Goal: Information Seeking & Learning: Learn about a topic

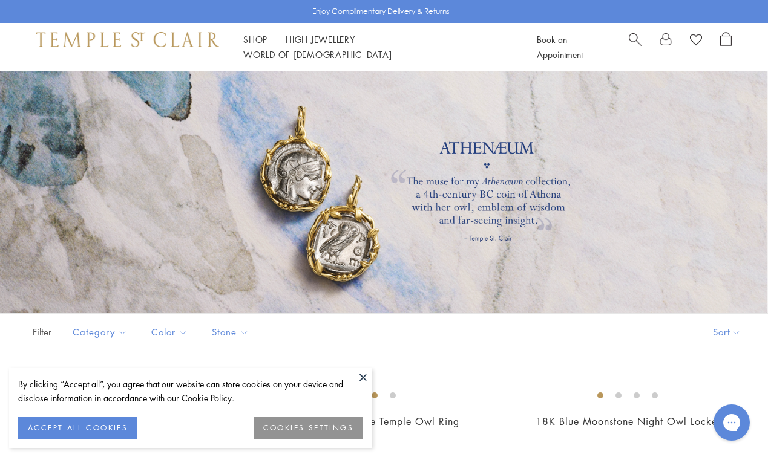
click at [364, 376] on button at bounding box center [363, 377] width 18 height 18
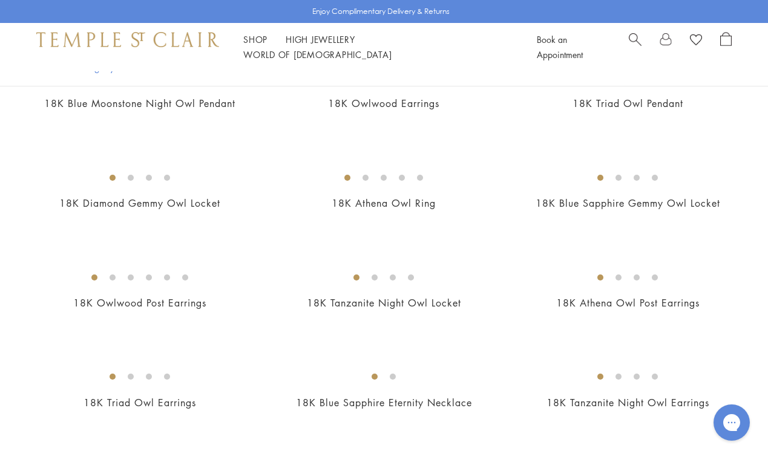
scroll to position [523, 0]
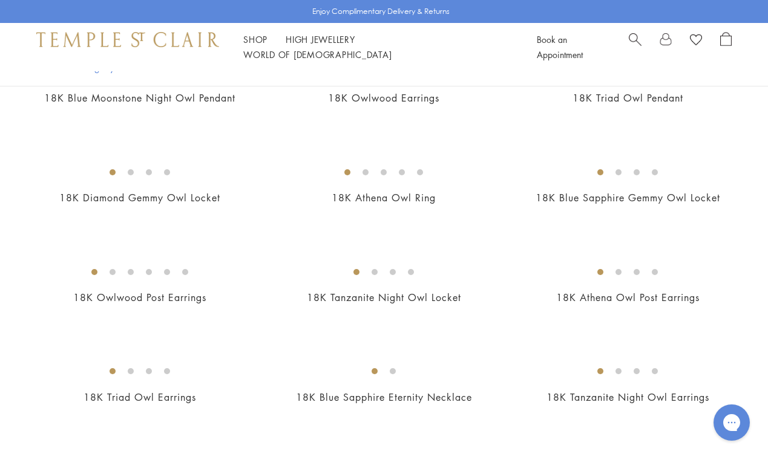
click at [0, 0] on img at bounding box center [0, 0] width 0 height 0
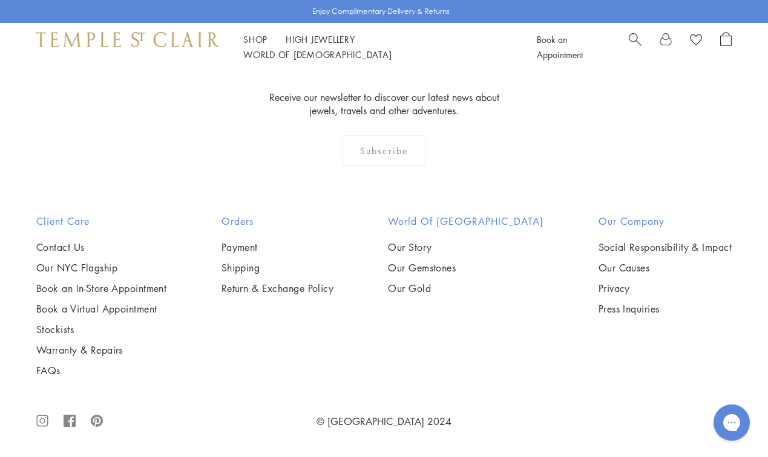
scroll to position [2151, 0]
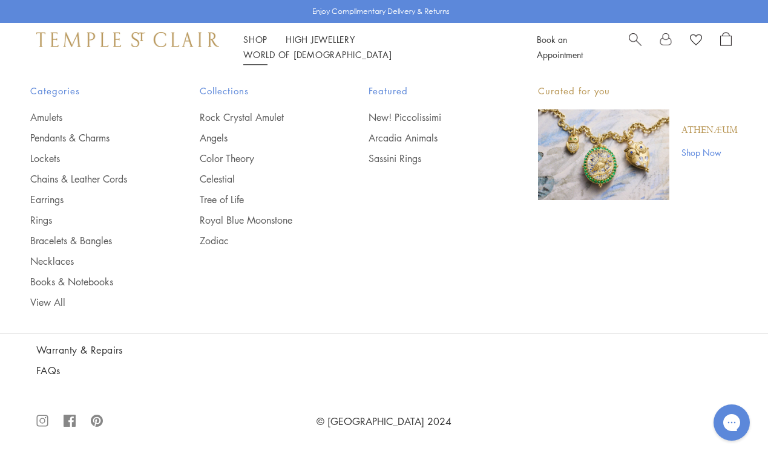
click at [619, 153] on img "Main navigation" at bounding box center [603, 154] width 131 height 91
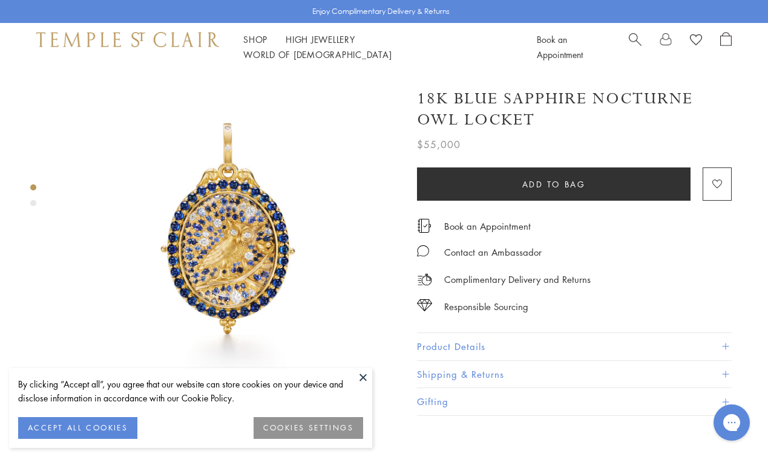
click at [362, 376] on button at bounding box center [363, 377] width 18 height 18
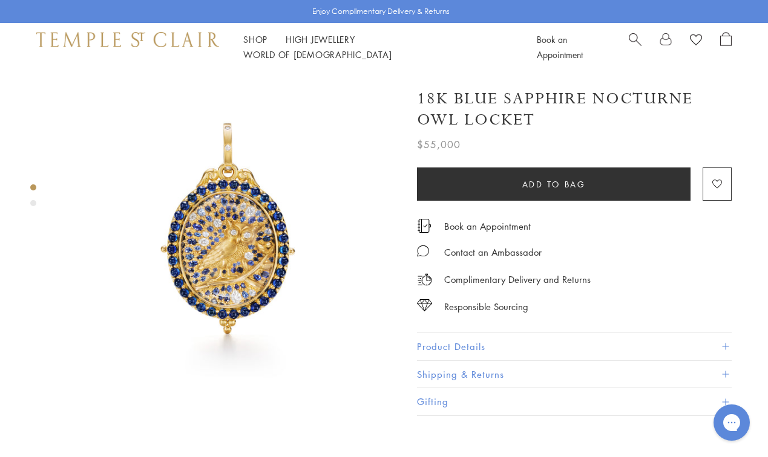
click at [221, 199] on img at bounding box center [229, 240] width 338 height 338
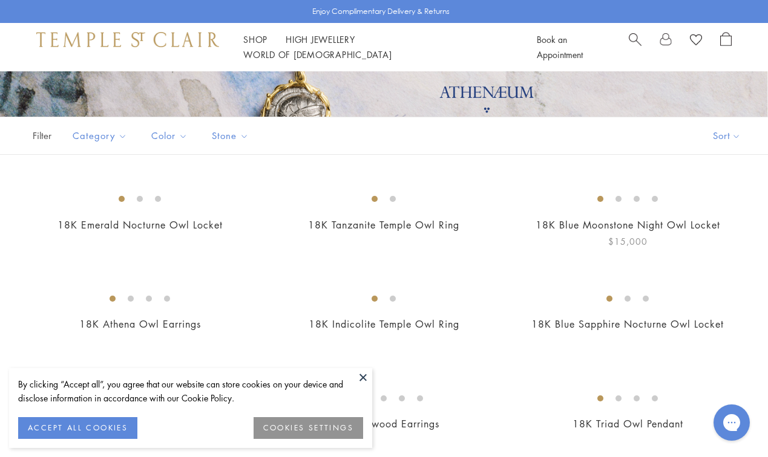
scroll to position [237, 0]
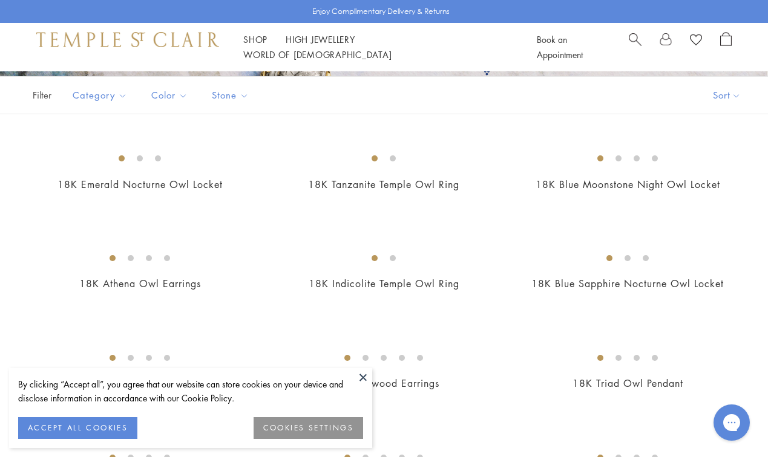
click at [362, 377] on button at bounding box center [363, 377] width 18 height 18
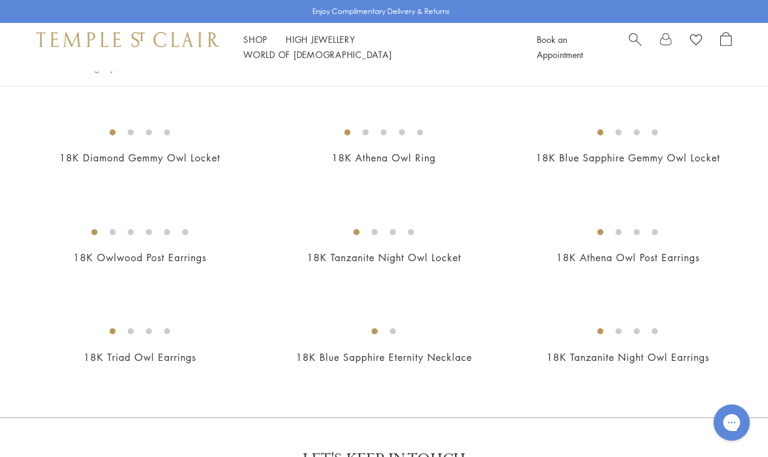
scroll to position [561, 0]
click at [0, 0] on img at bounding box center [0, 0] width 0 height 0
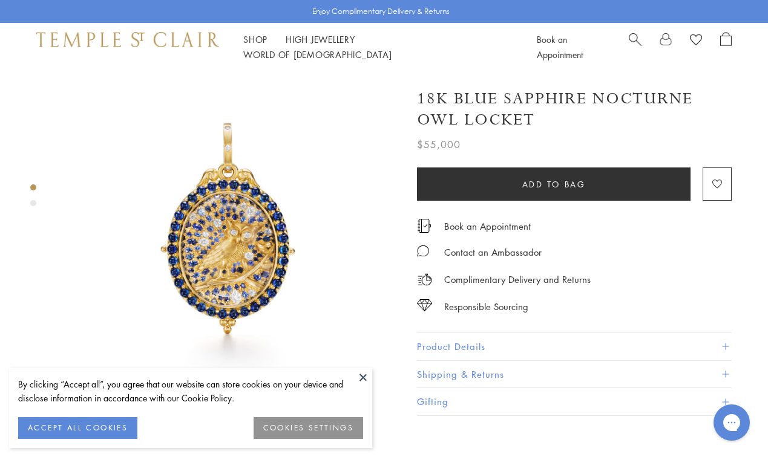
click at [364, 377] on button at bounding box center [363, 377] width 18 height 18
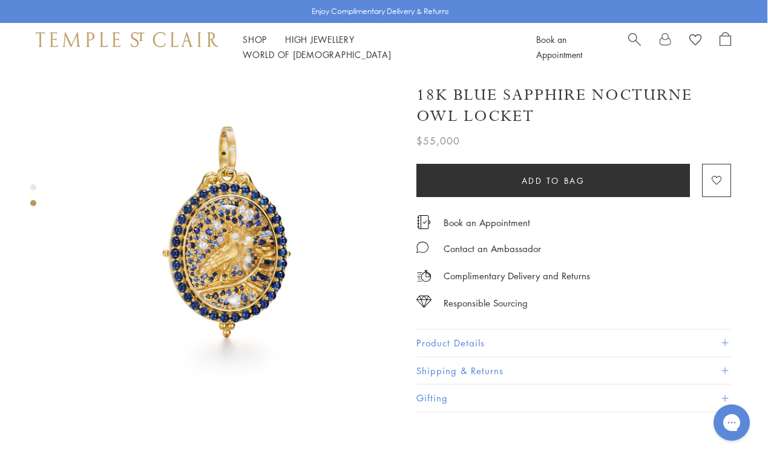
scroll to position [281, 1]
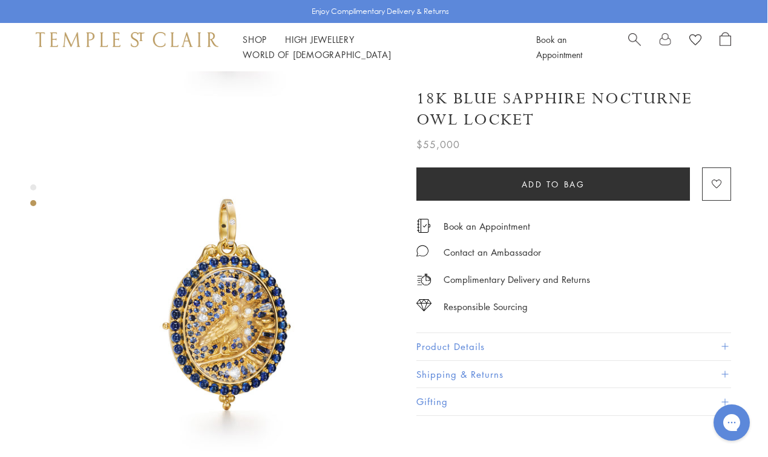
click at [220, 296] on img at bounding box center [229, 316] width 338 height 338
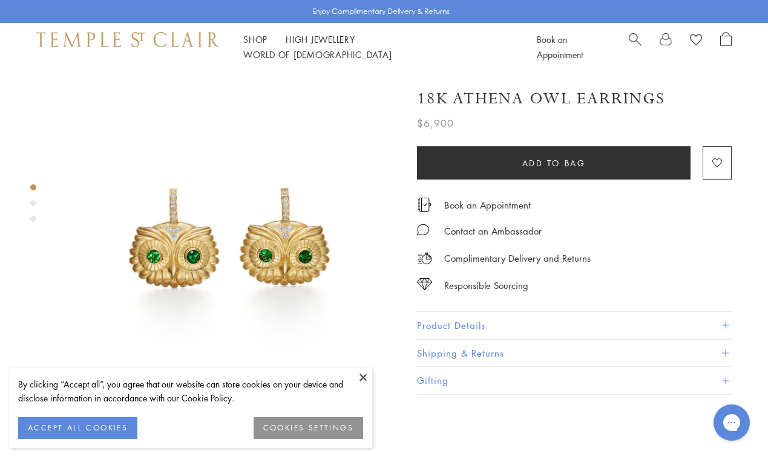
click at [358, 376] on button at bounding box center [363, 377] width 18 height 18
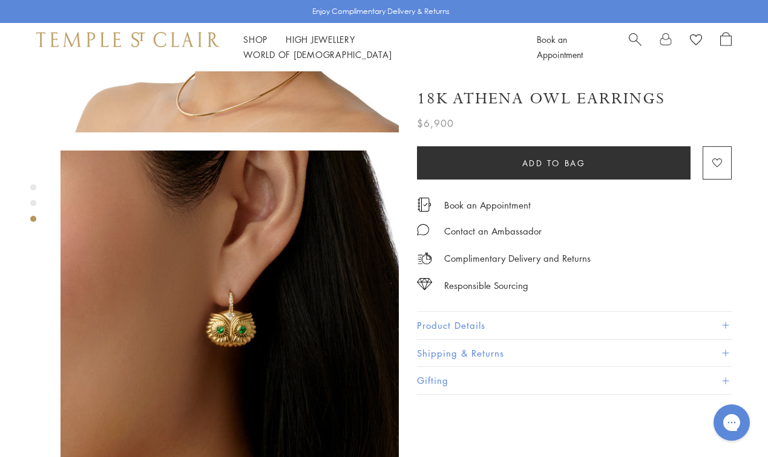
scroll to position [634, 0]
click at [463, 321] on button "Product Details" at bounding box center [574, 325] width 315 height 27
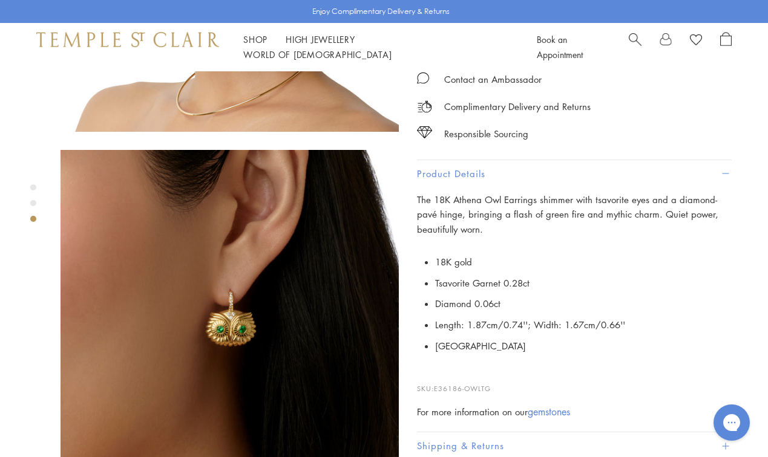
click at [633, 45] on span "Search" at bounding box center [635, 38] width 13 height 13
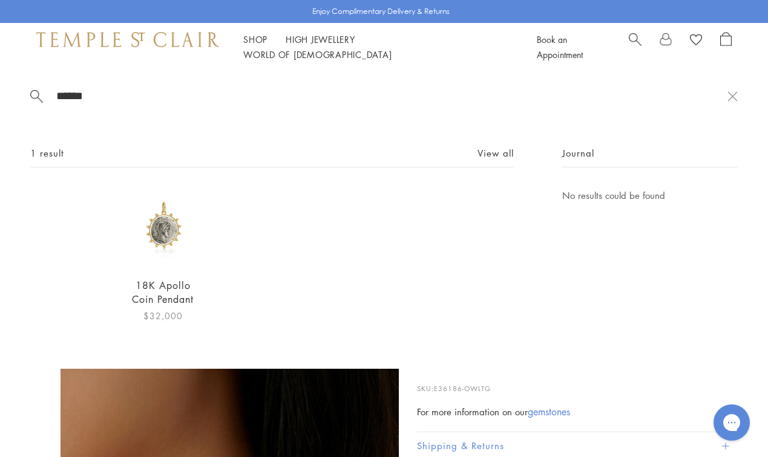
type input "******"
click at [174, 230] on img at bounding box center [162, 227] width 79 height 79
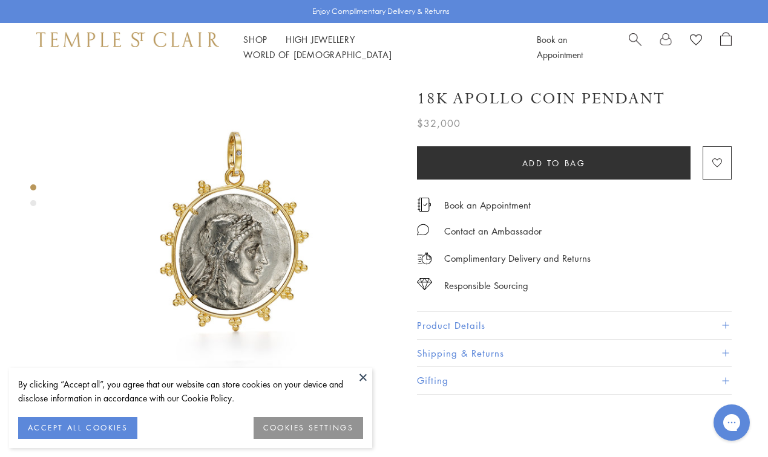
click at [364, 374] on button at bounding box center [363, 377] width 18 height 18
